Goal: Transaction & Acquisition: Purchase product/service

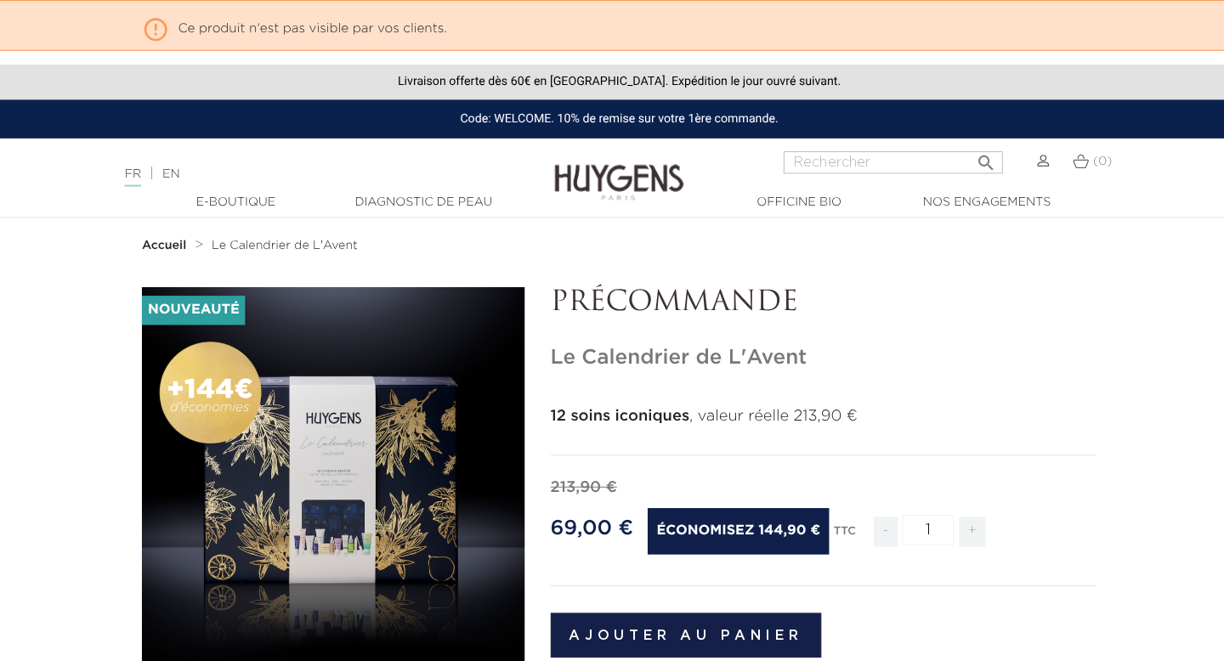
click at [175, 173] on link "EN" at bounding box center [169, 173] width 17 height 12
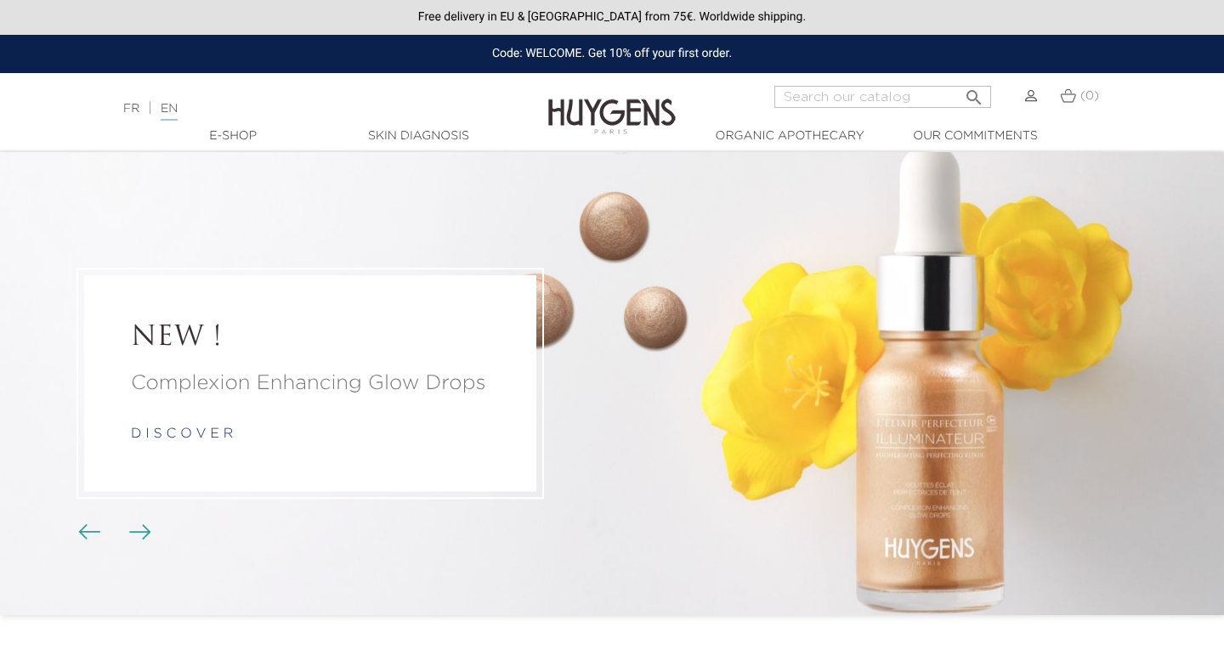
click at [142, 120] on div "Language: FR | EN Français English  Search (0) " at bounding box center [612, 106] width 1224 height 41
click at [130, 108] on link "FR" at bounding box center [131, 109] width 16 height 12
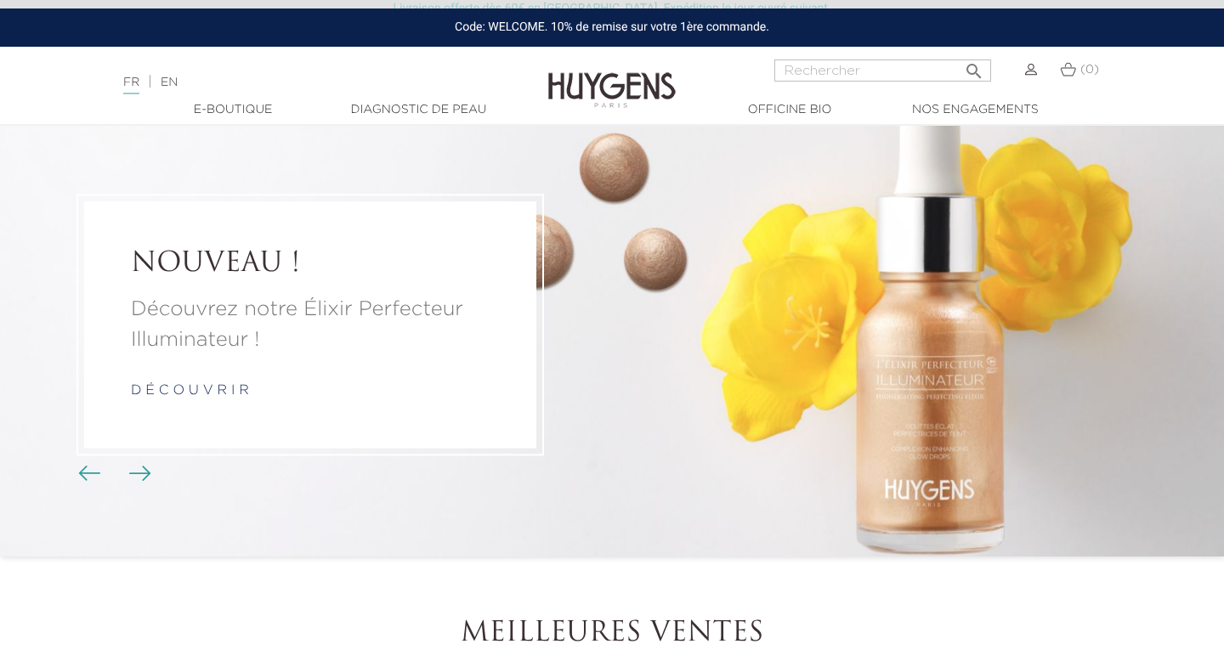
scroll to position [60, 0]
click at [218, 383] on link "d é c o u v r i r" at bounding box center [190, 390] width 118 height 14
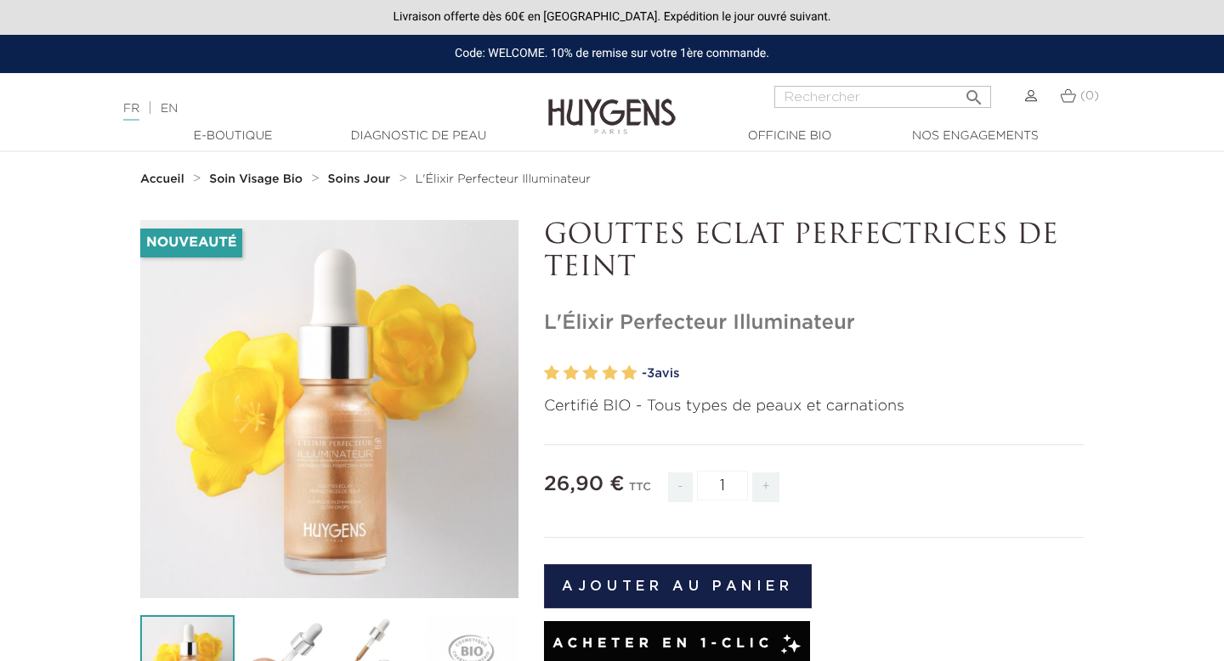
click at [178, 106] on link "EN" at bounding box center [169, 109] width 17 height 12
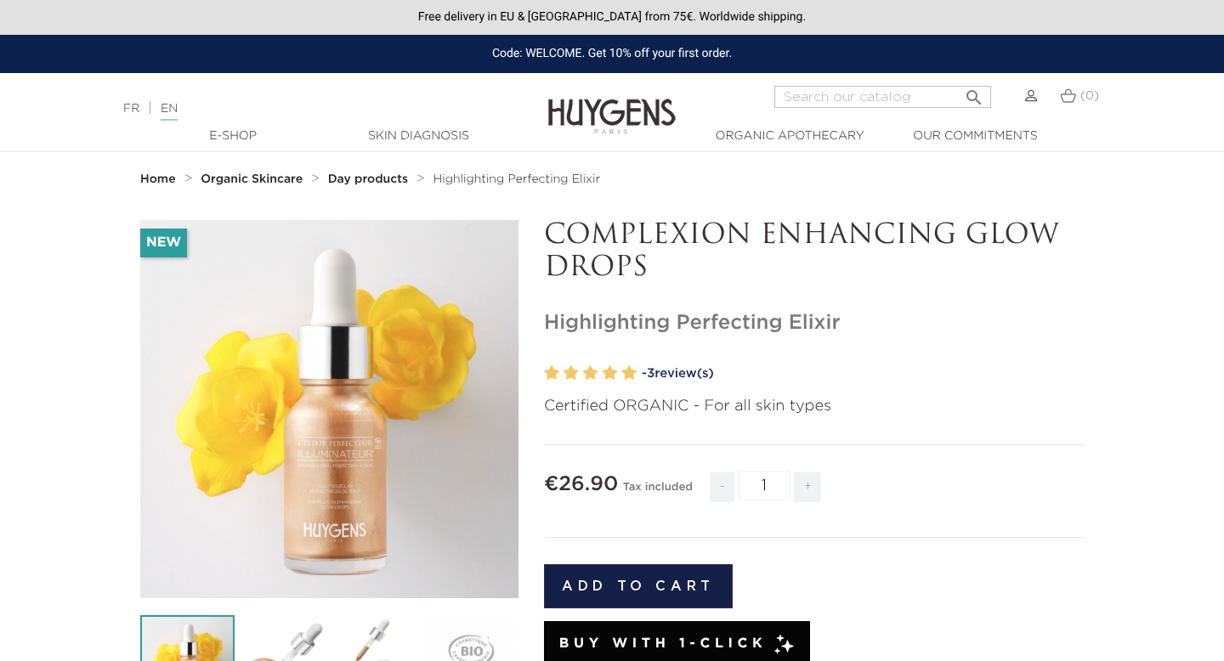
click at [135, 109] on link "FR" at bounding box center [131, 109] width 16 height 12
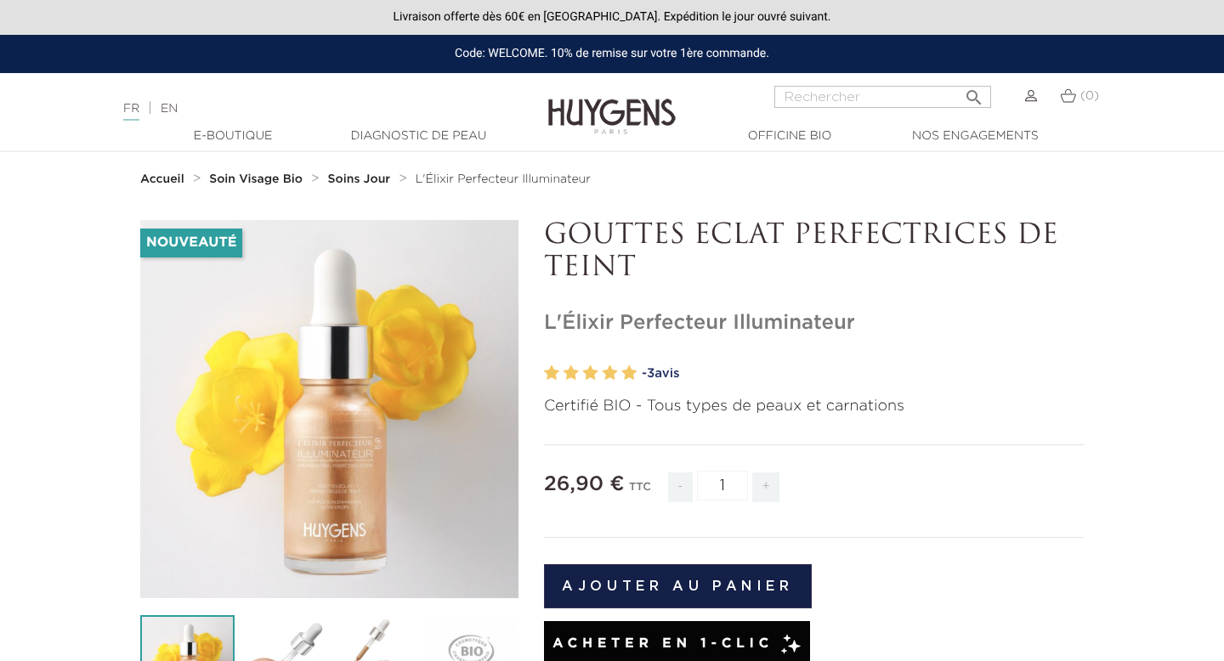
click at [164, 103] on div "FR | EN Français English" at bounding box center [306, 109] width 383 height 20
click at [173, 105] on link "EN" at bounding box center [169, 109] width 17 height 12
click at [811, 90] on input "Rechercher" at bounding box center [883, 97] width 217 height 22
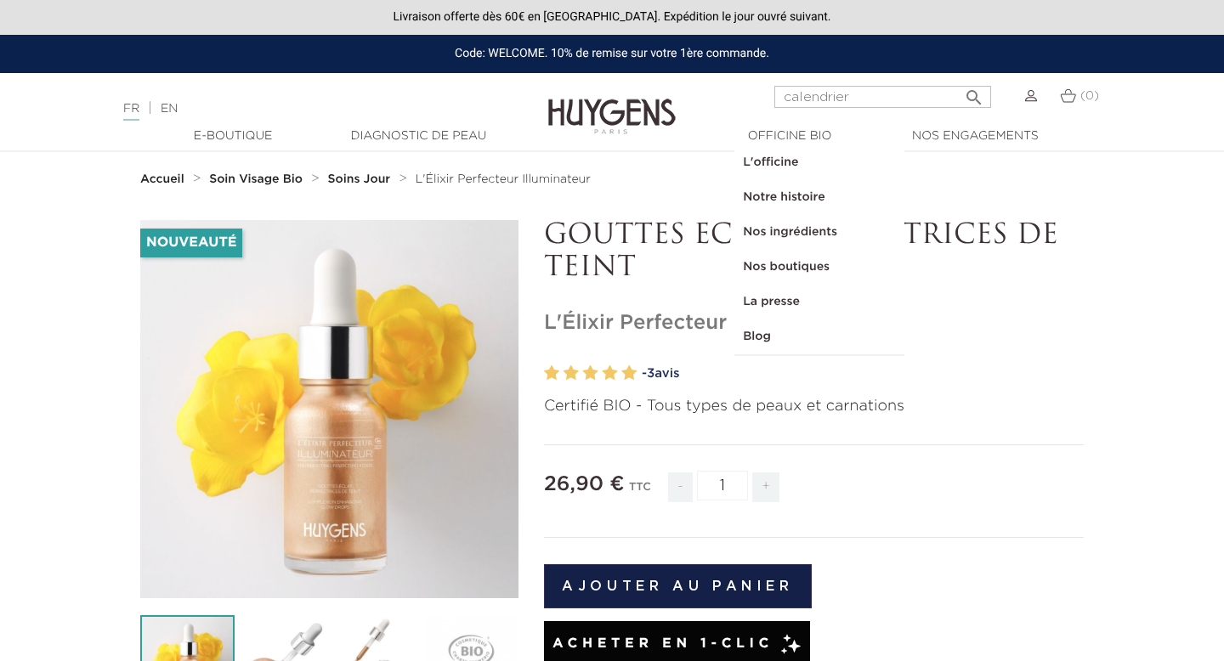
type input "calendrier"
click at [959, 81] on button " Rechercher" at bounding box center [974, 92] width 31 height 23
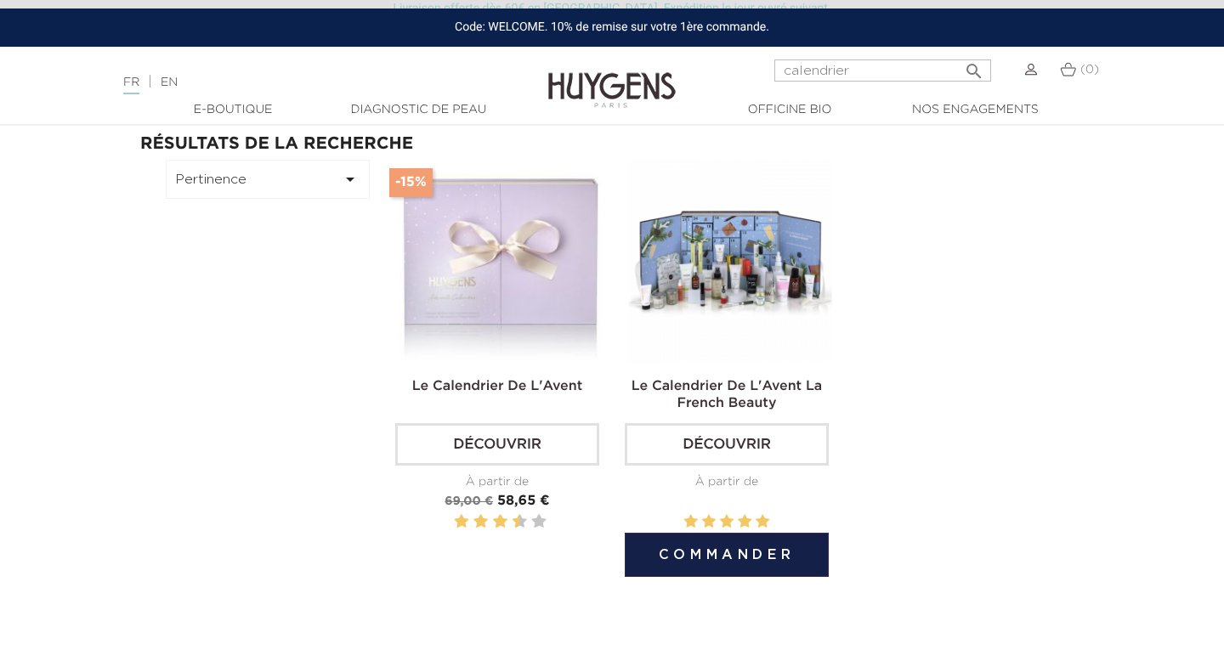
scroll to position [213, 0]
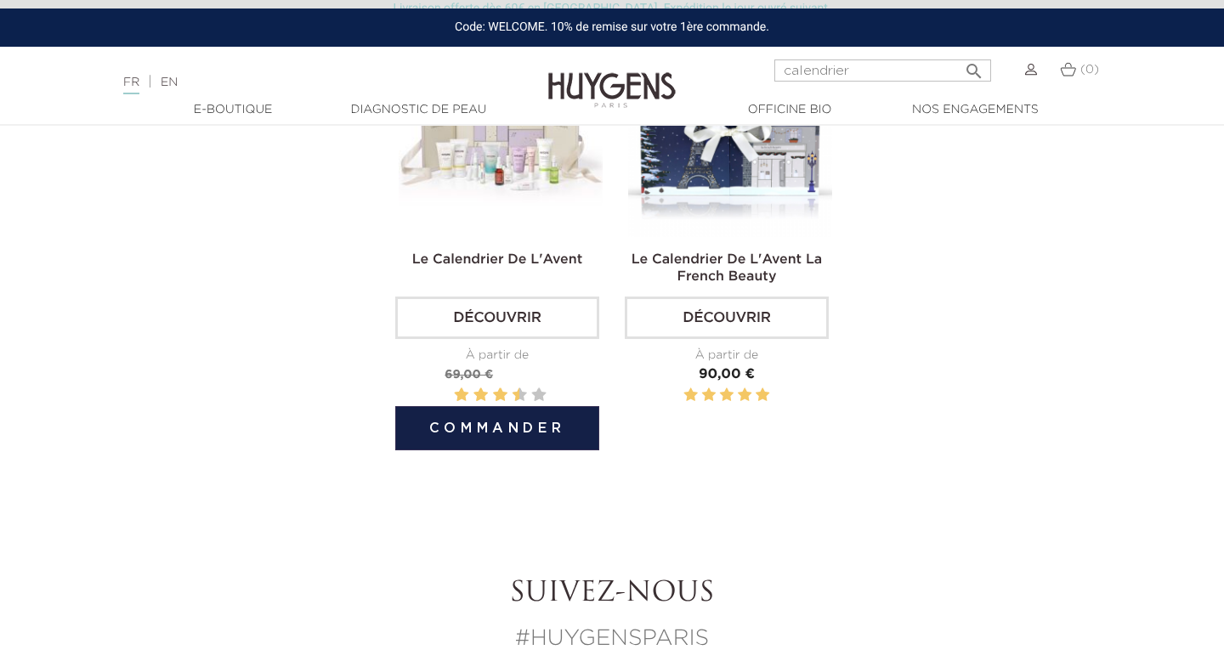
click at [541, 196] on img at bounding box center [501, 135] width 204 height 204
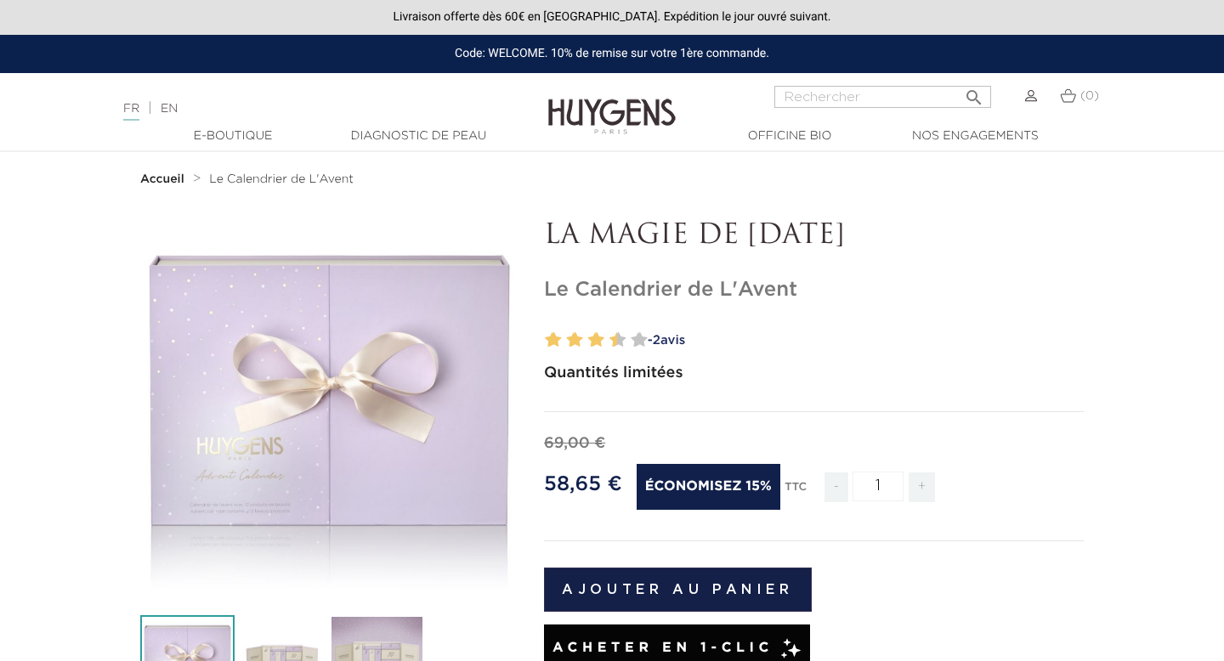
click at [169, 104] on link "EN" at bounding box center [169, 109] width 17 height 12
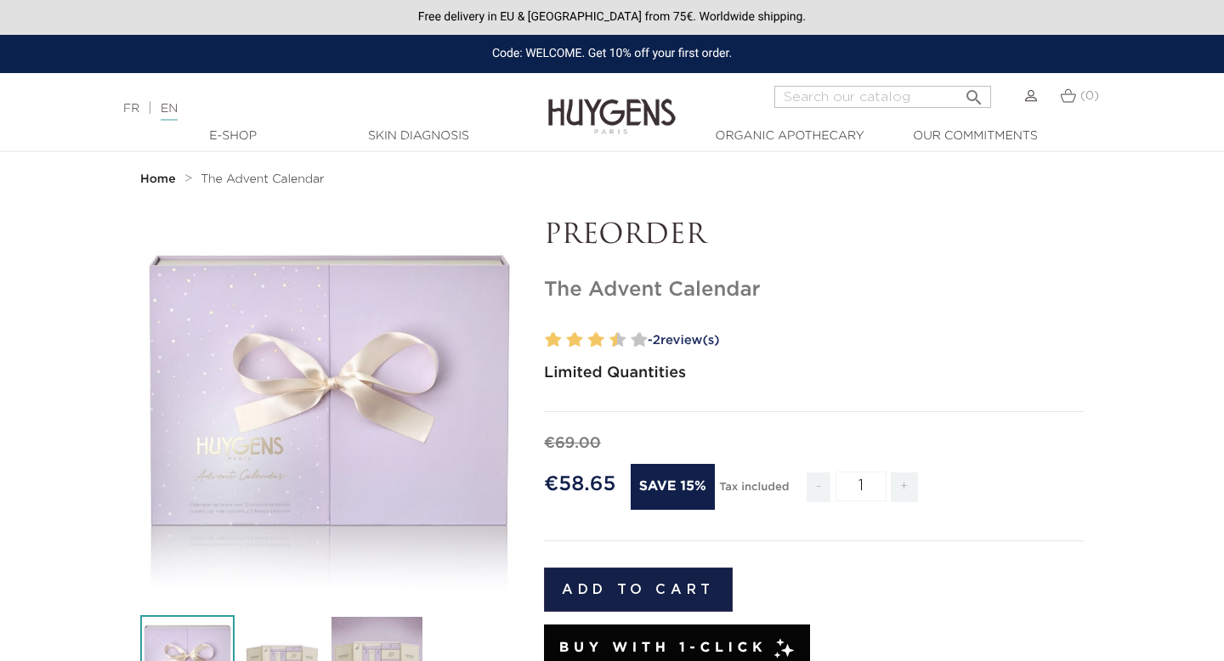
click at [131, 105] on link "FR" at bounding box center [131, 109] width 16 height 12
